Goal: Task Accomplishment & Management: Complete application form

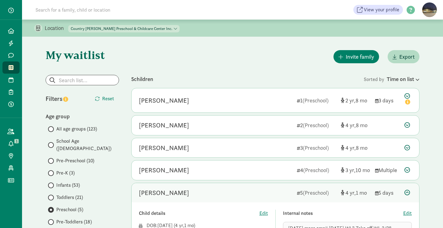
scroll to position [9, 0]
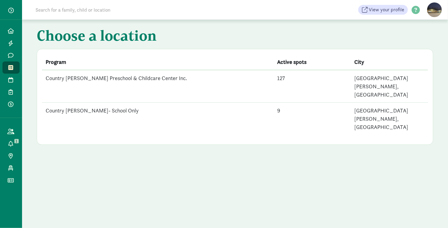
click at [121, 77] on td "Country [PERSON_NAME] Preschool & Childcare Center Inc." at bounding box center [158, 86] width 232 height 33
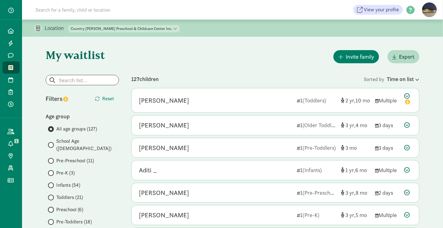
click at [52, 208] on input "Preschool (6)" at bounding box center [50, 210] width 4 height 4
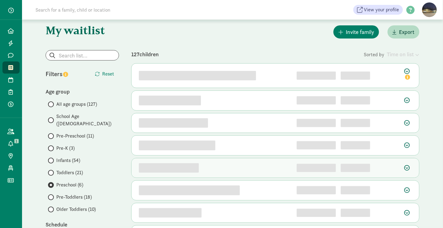
scroll to position [25, 0]
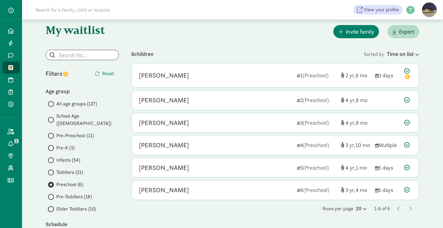
click at [51, 208] on input "Older Toddlers (10)" at bounding box center [50, 210] width 4 height 4
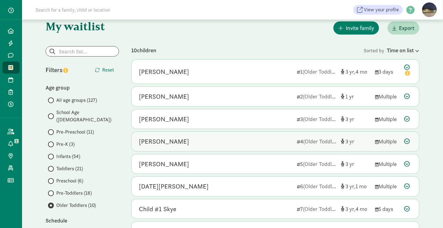
scroll to position [24, 0]
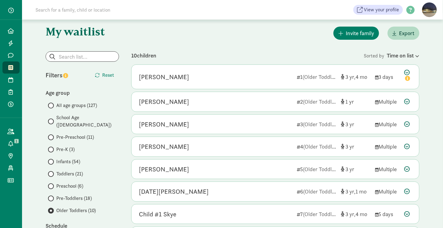
click at [53, 135] on span at bounding box center [51, 138] width 6 height 6
click at [52, 136] on input "Pre-Preschool (11)" at bounding box center [50, 138] width 4 height 4
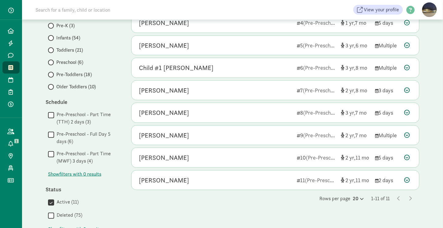
scroll to position [154, 0]
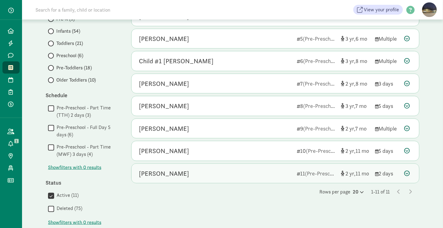
click at [205, 169] on div "[PERSON_NAME]" at bounding box center [215, 174] width 153 height 10
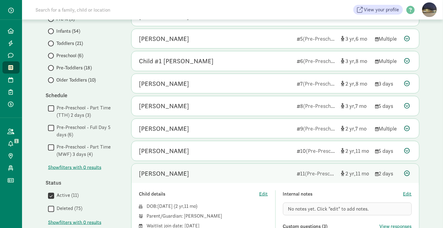
scroll to position [189, 0]
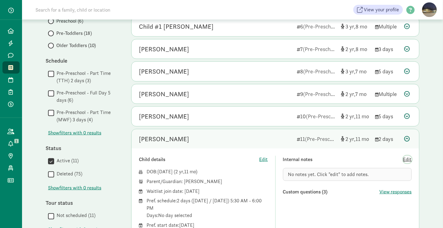
click at [409, 156] on span "Edit" at bounding box center [407, 159] width 9 height 7
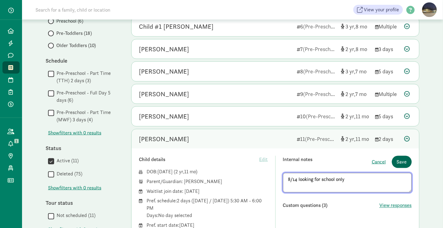
type textarea "8/14 looking for school only"
click at [405, 159] on span "Save" at bounding box center [402, 162] width 10 height 7
